Goal: Task Accomplishment & Management: Manage account settings

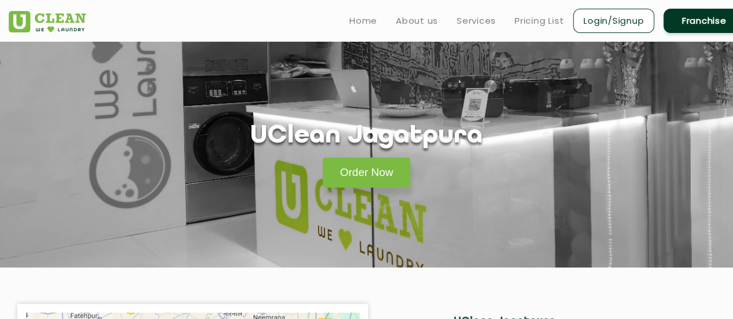
click at [590, 15] on link "Login/Signup" at bounding box center [613, 21] width 81 height 24
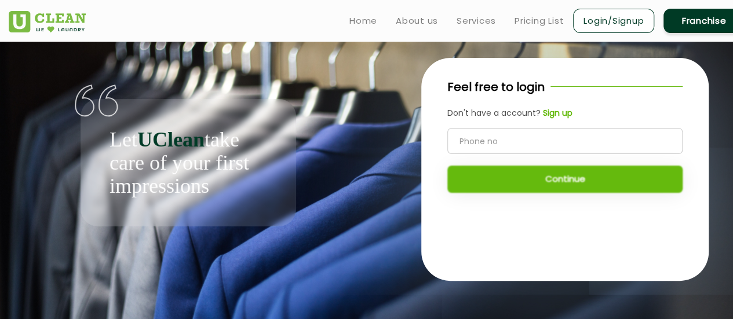
click at [559, 127] on div "Feel free to login Don't have a account? Sign up Continue" at bounding box center [565, 141] width 288 height 167
click at [562, 134] on input "tel" at bounding box center [564, 141] width 235 height 26
type input "9167847166"
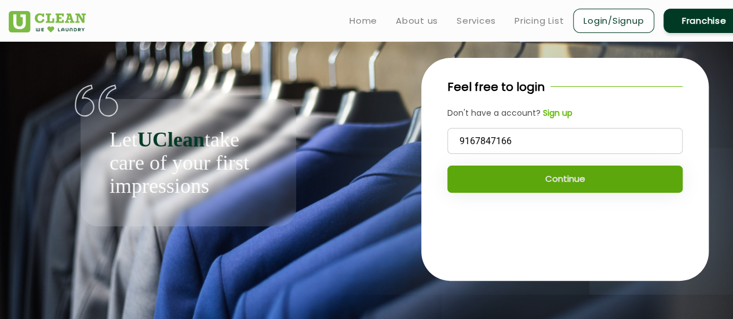
click at [567, 178] on button "Continue" at bounding box center [564, 179] width 235 height 27
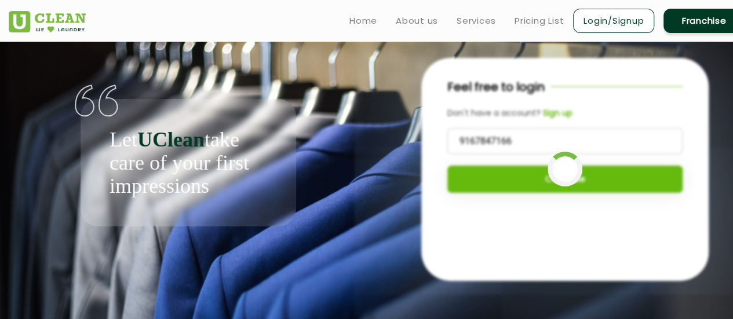
scroll to position [5, 0]
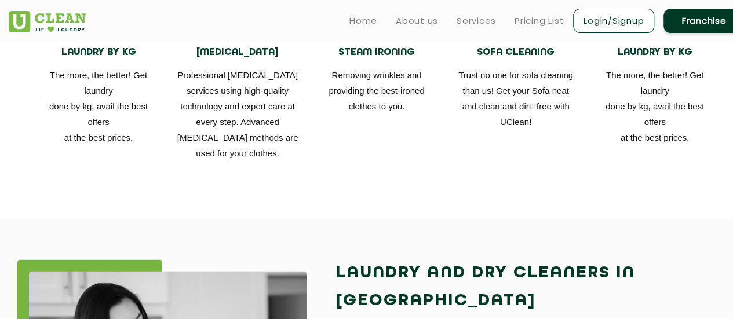
scroll to position [927, 0]
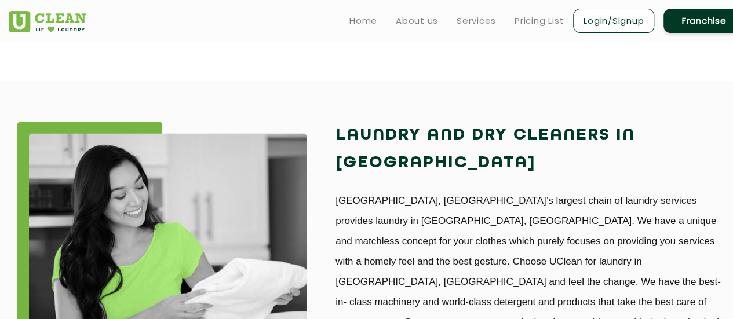
click at [377, 141] on h2 "Laundry and Dry Cleaners in [GEOGRAPHIC_DATA]" at bounding box center [530, 150] width 389 height 56
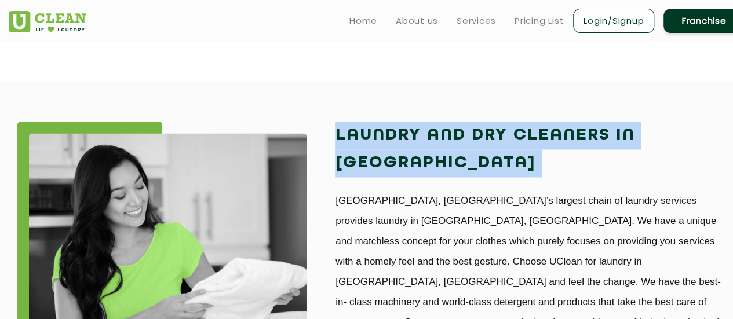
click at [377, 141] on h2 "Laundry and Dry Cleaners in [GEOGRAPHIC_DATA]" at bounding box center [530, 150] width 389 height 56
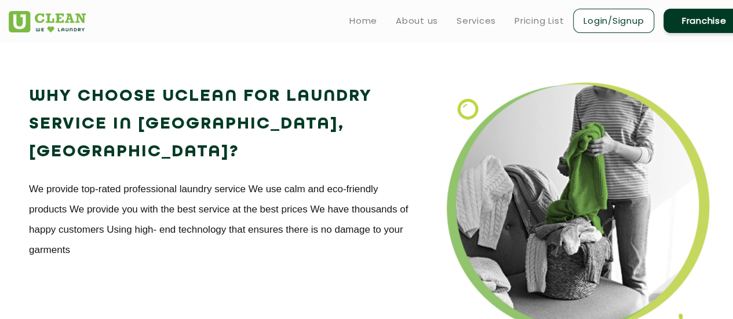
scroll to position [1334, 0]
